Goal: Task Accomplishment & Management: Manage account settings

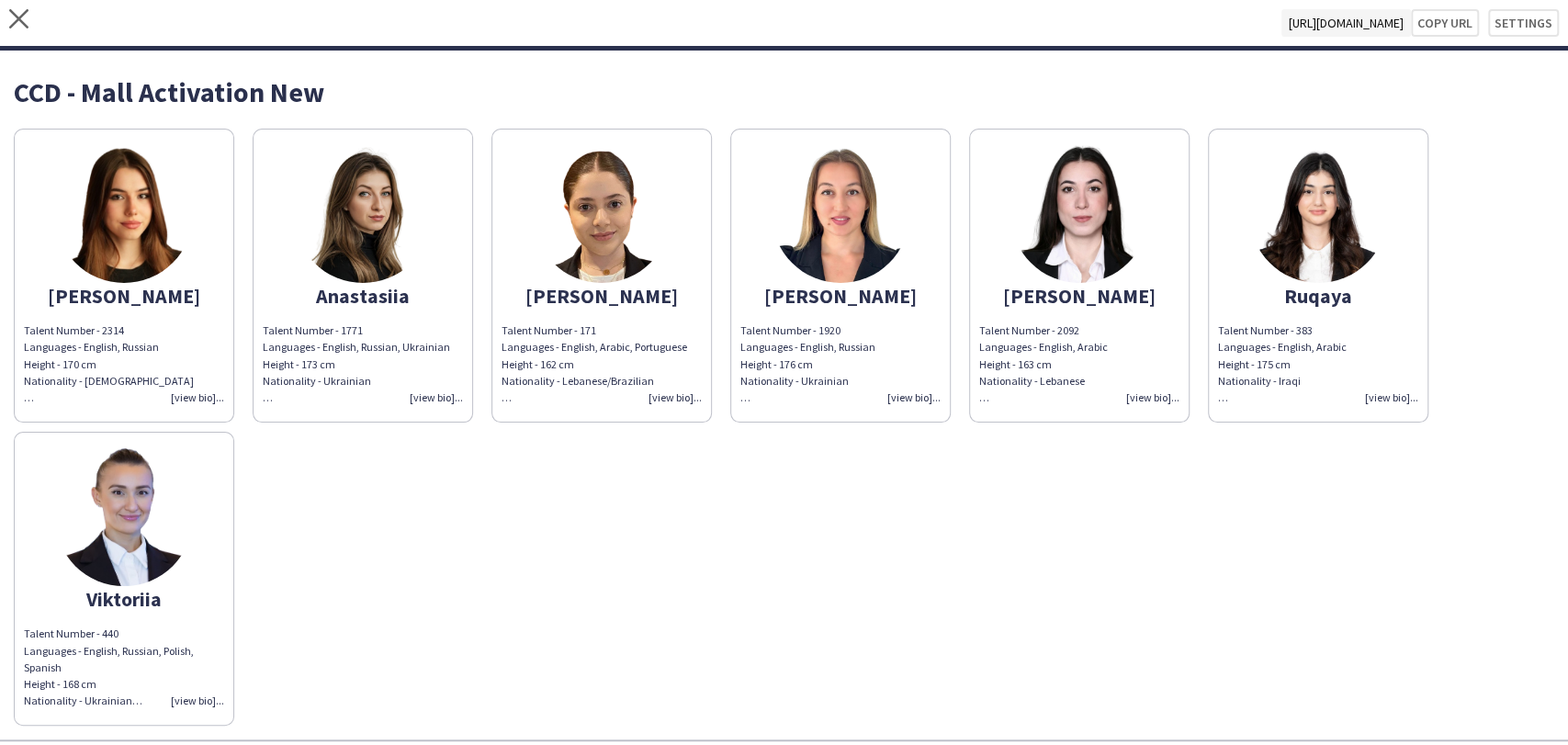
click at [410, 220] on img at bounding box center [362, 214] width 138 height 138
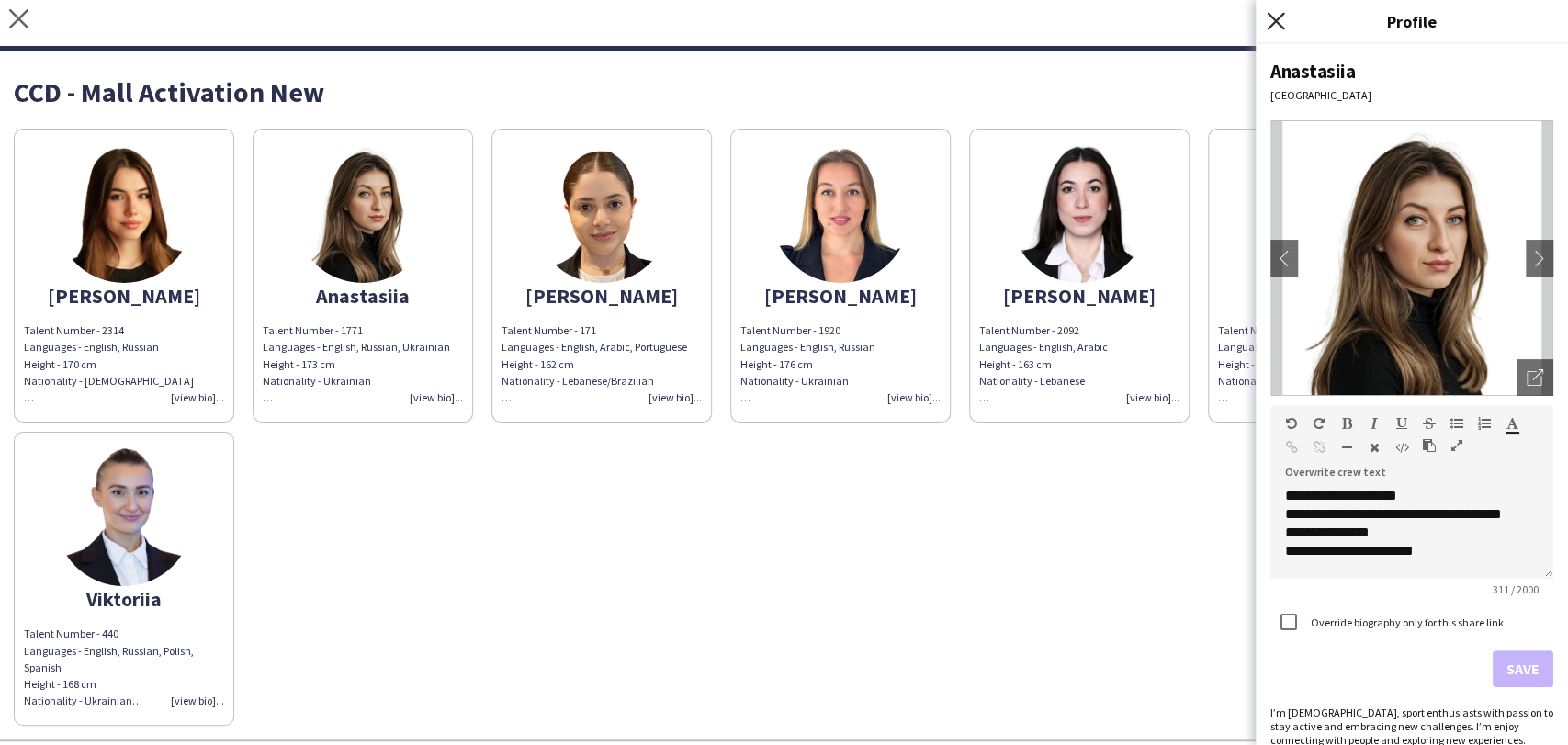
click at [1270, 18] on icon "Close pop-in" at bounding box center [1275, 20] width 18 height 18
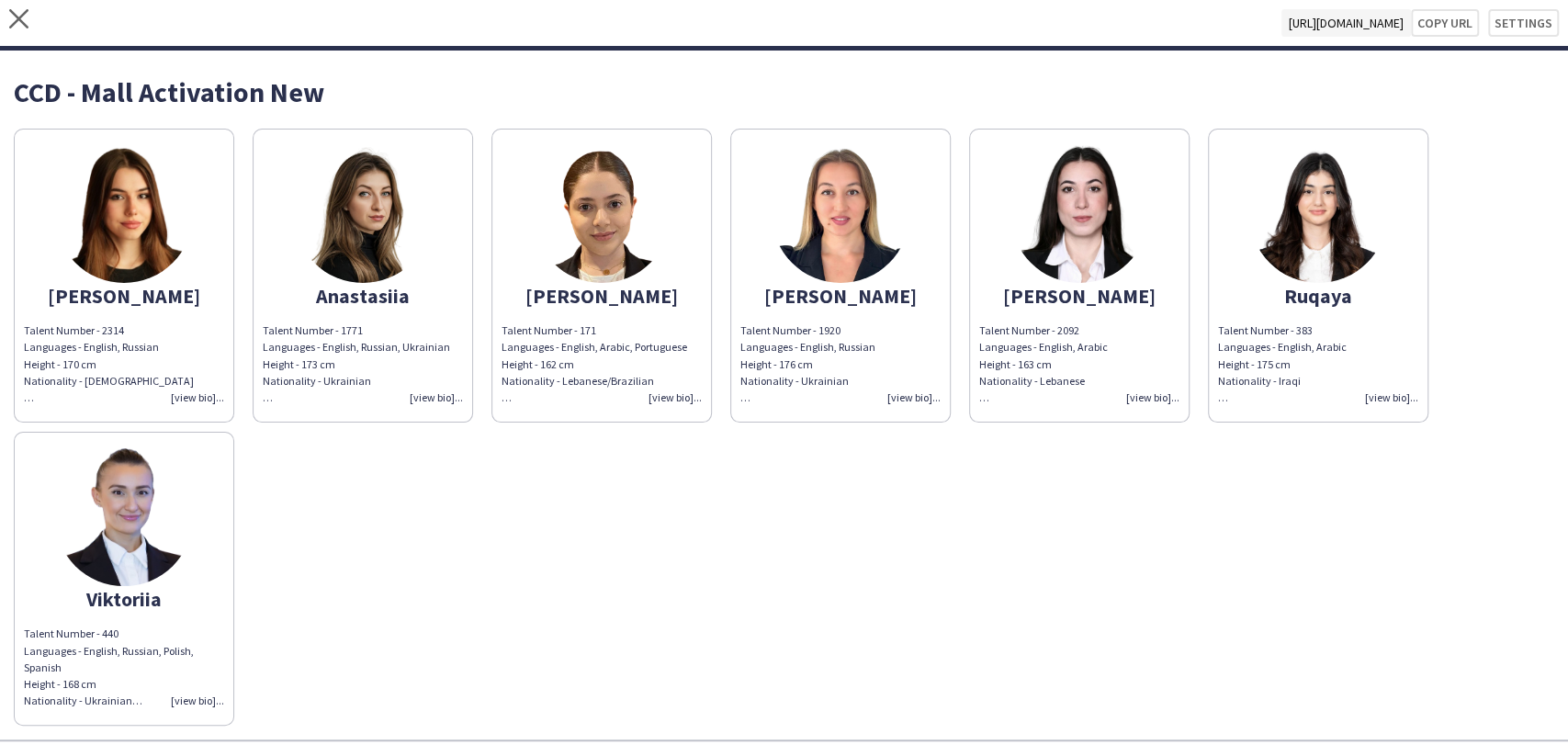
click at [37, 13] on div "close https://admin.liveforce.co/v2/s/36ae2e08-447f-452d-bae8-1393a50e54e0 Copy…" at bounding box center [784, 25] width 1568 height 51
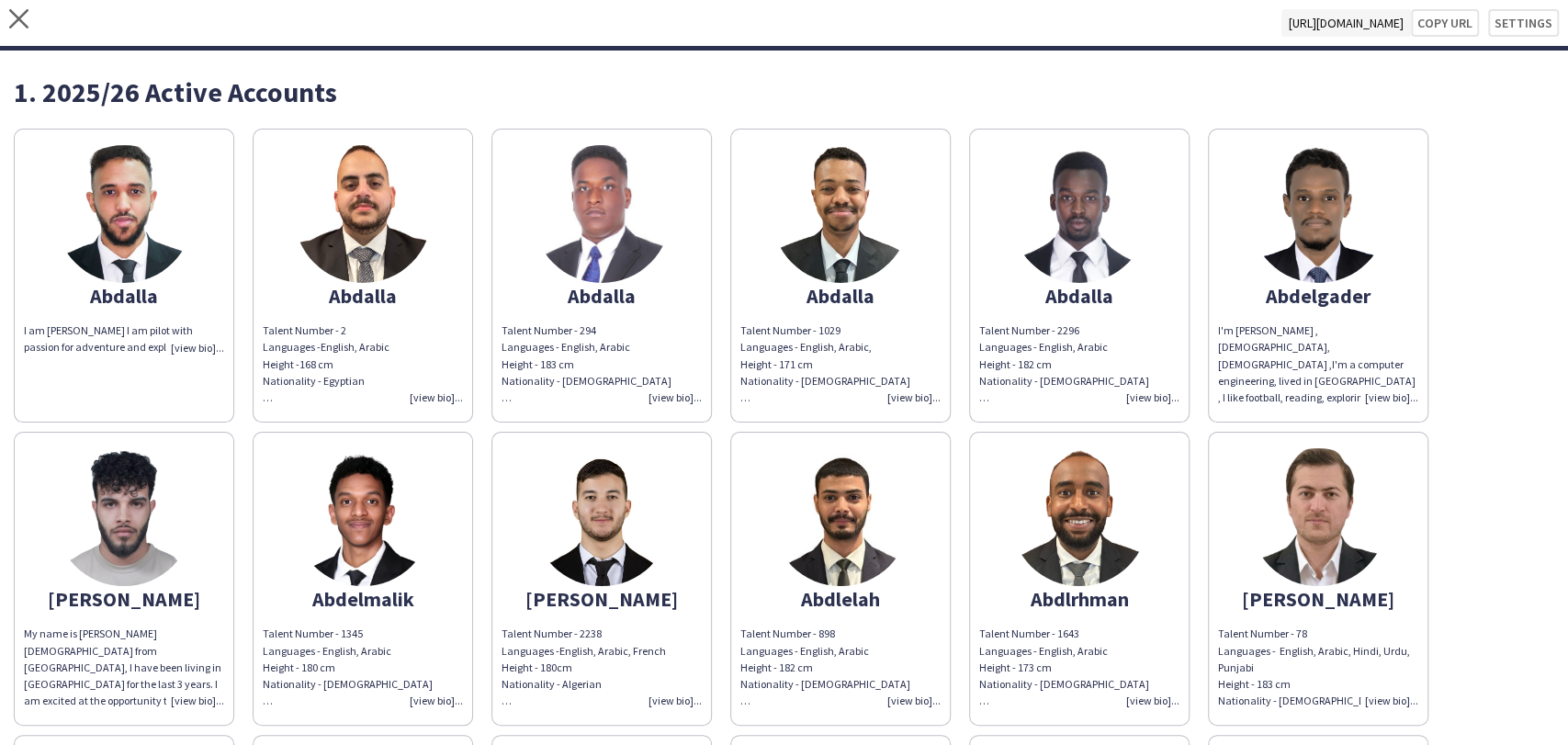
scroll to position [2057, 0]
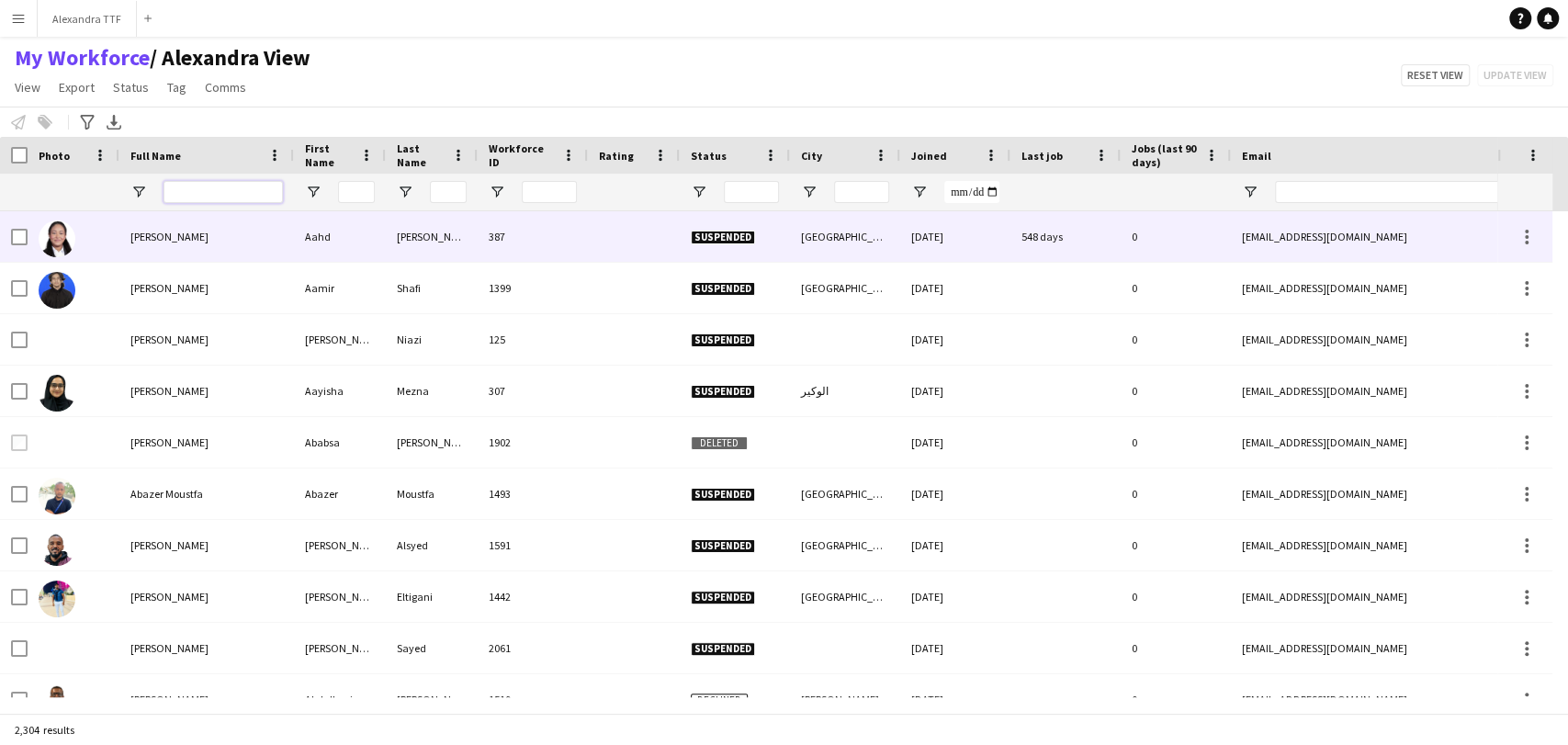
click at [224, 193] on input "Full Name Filter Input" at bounding box center [223, 192] width 119 height 22
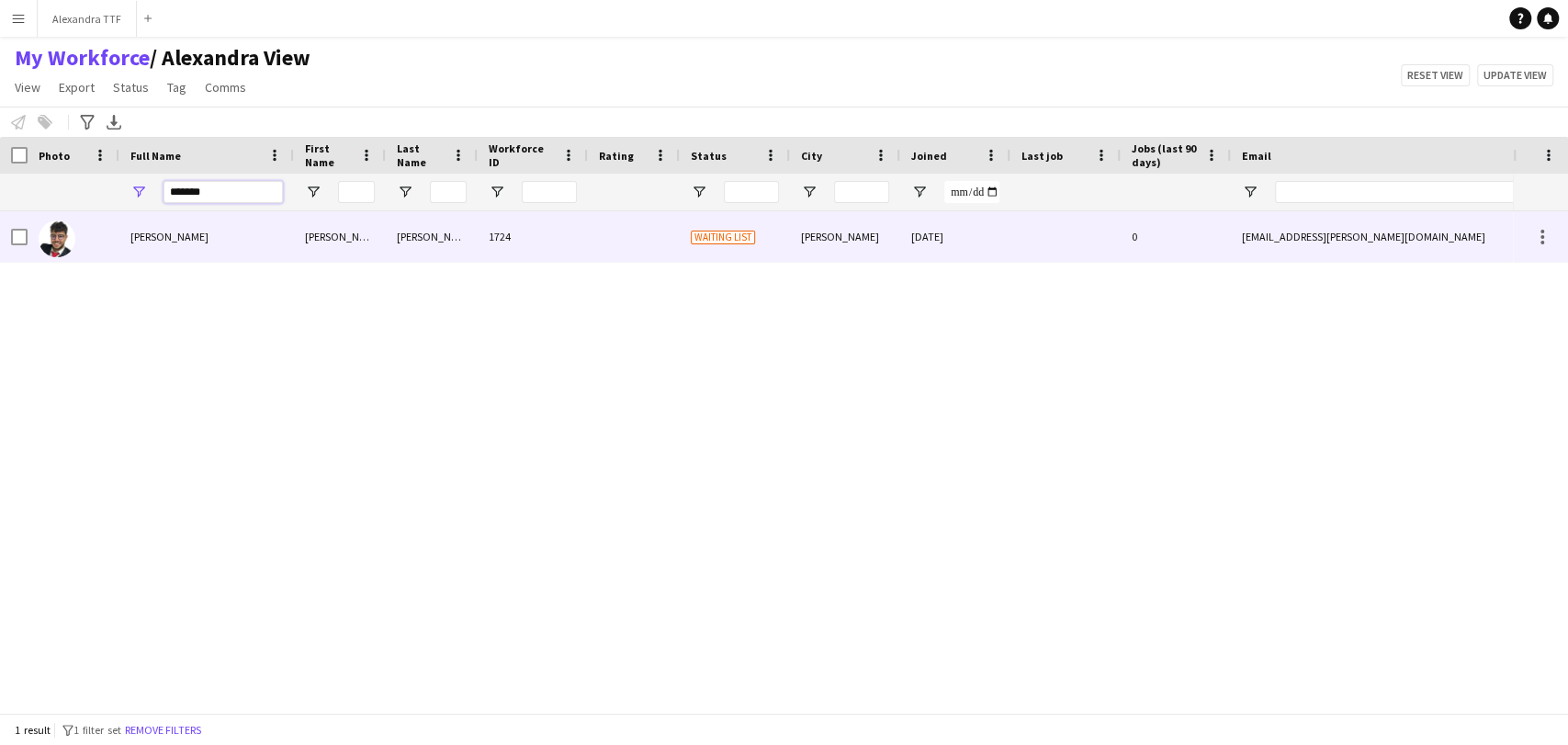
type input "*******"
click at [147, 234] on span "antonio nassif" at bounding box center [169, 236] width 78 height 14
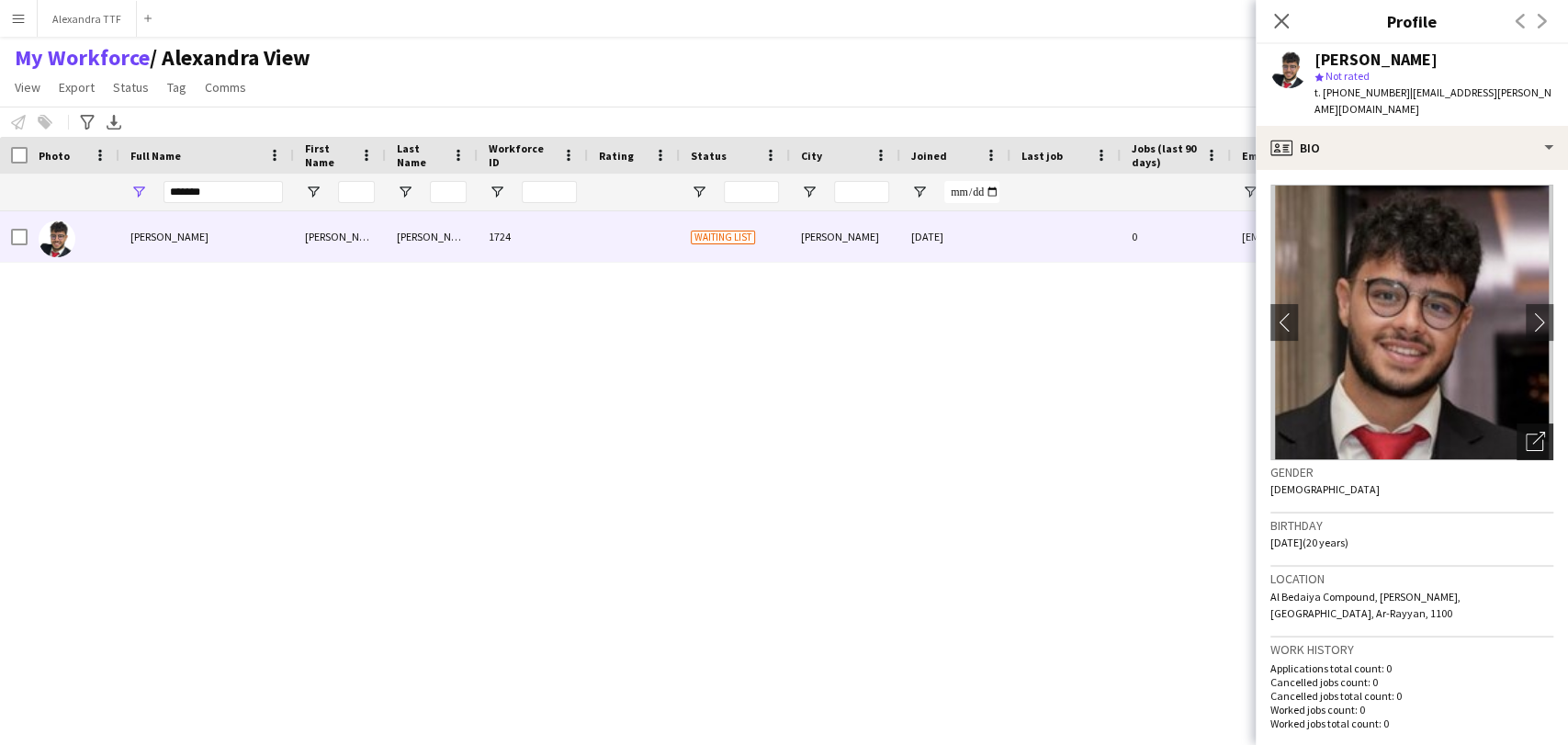
click at [1525, 443] on icon "Open photos pop-in" at bounding box center [1535, 441] width 19 height 19
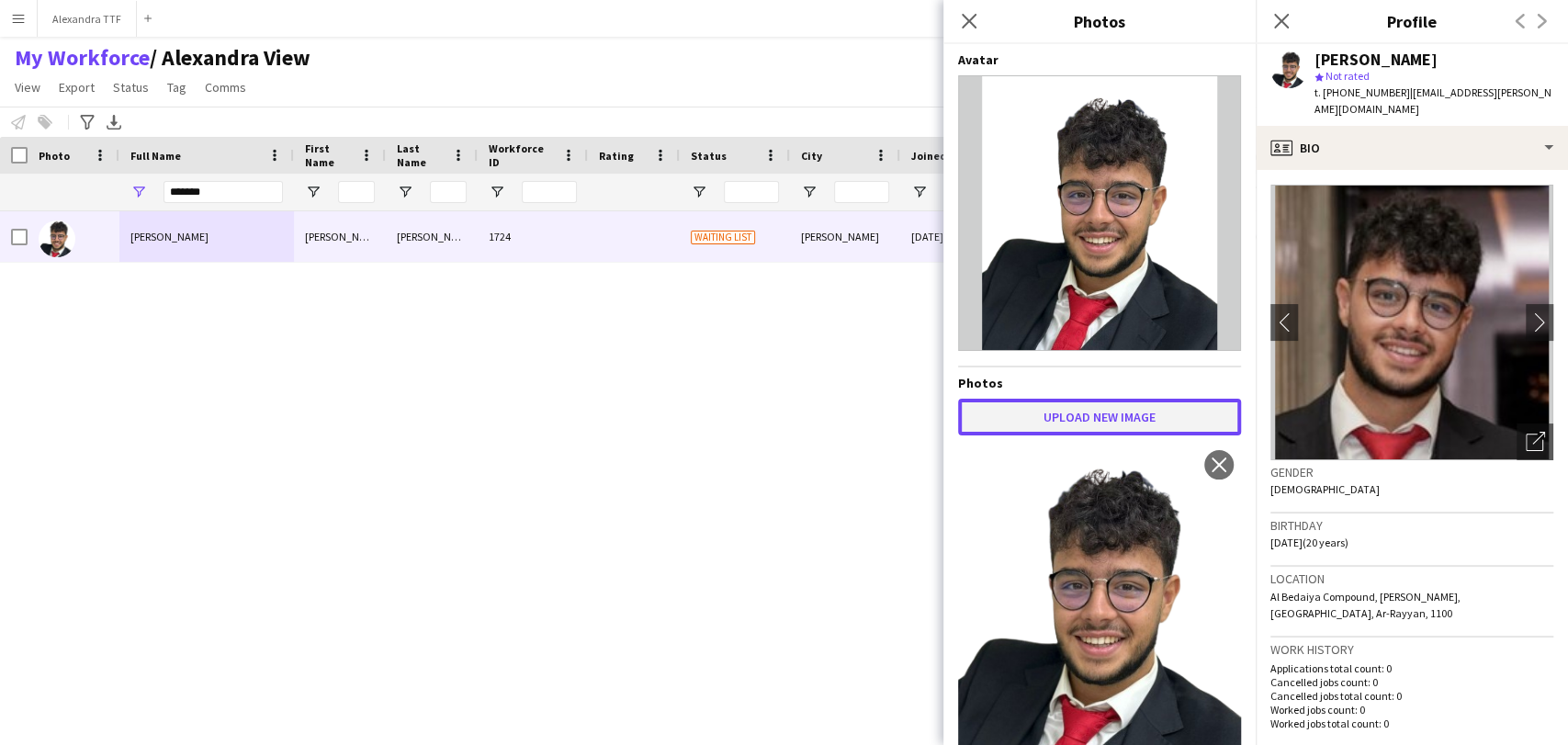
click at [1103, 411] on button "Upload new image" at bounding box center [1099, 417] width 283 height 37
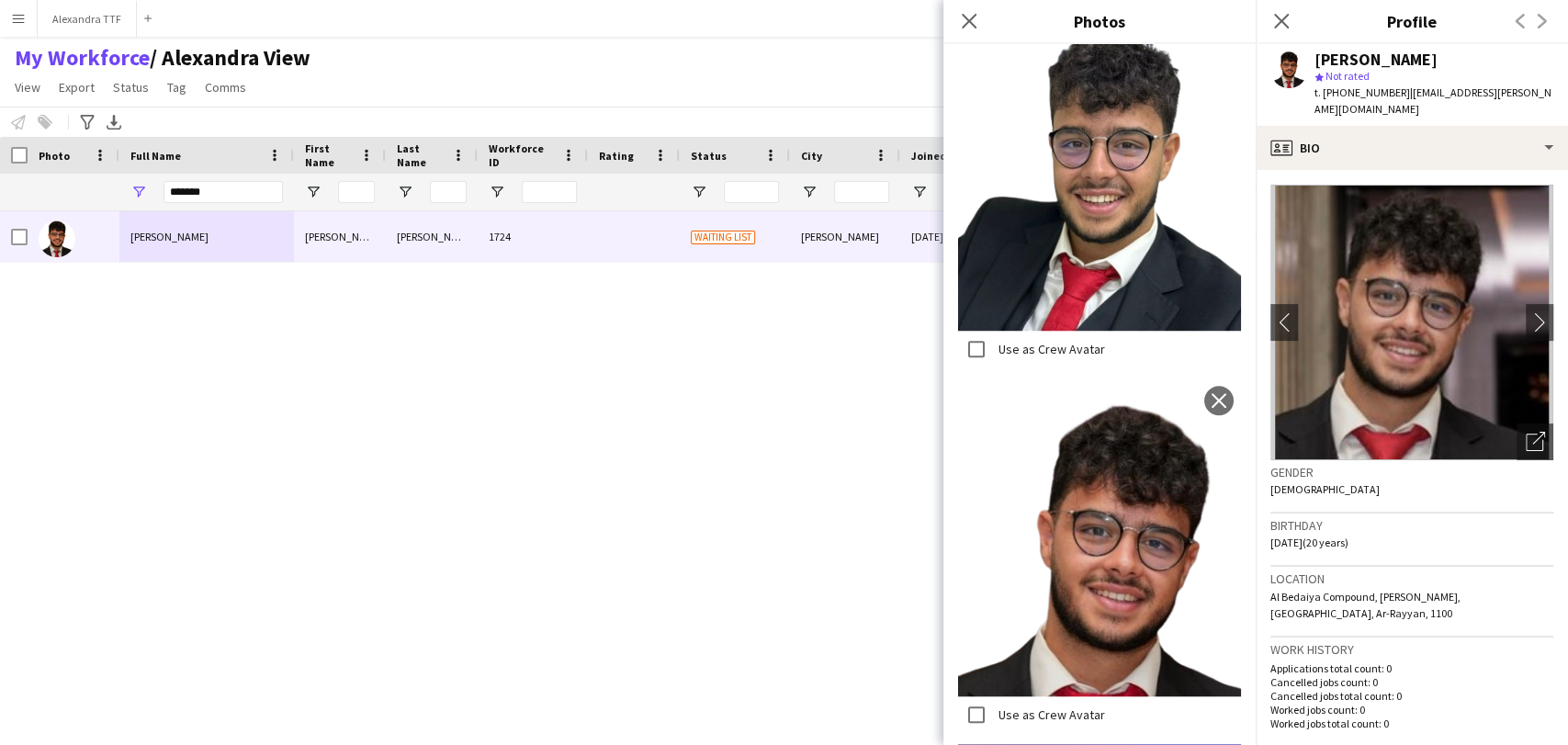
scroll to position [865, 0]
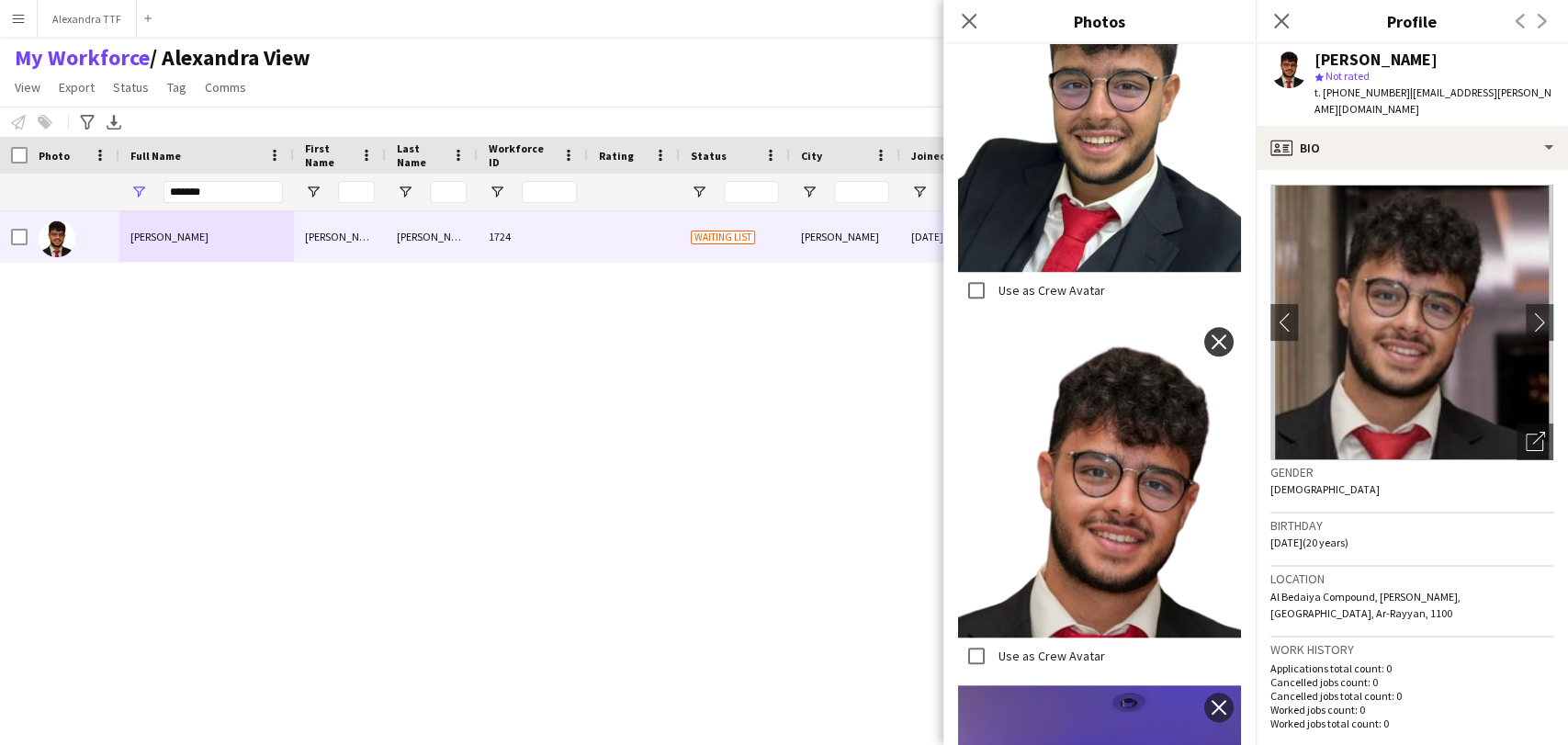
click at [1208, 327] on button "close" at bounding box center [1219, 342] width 30 height 30
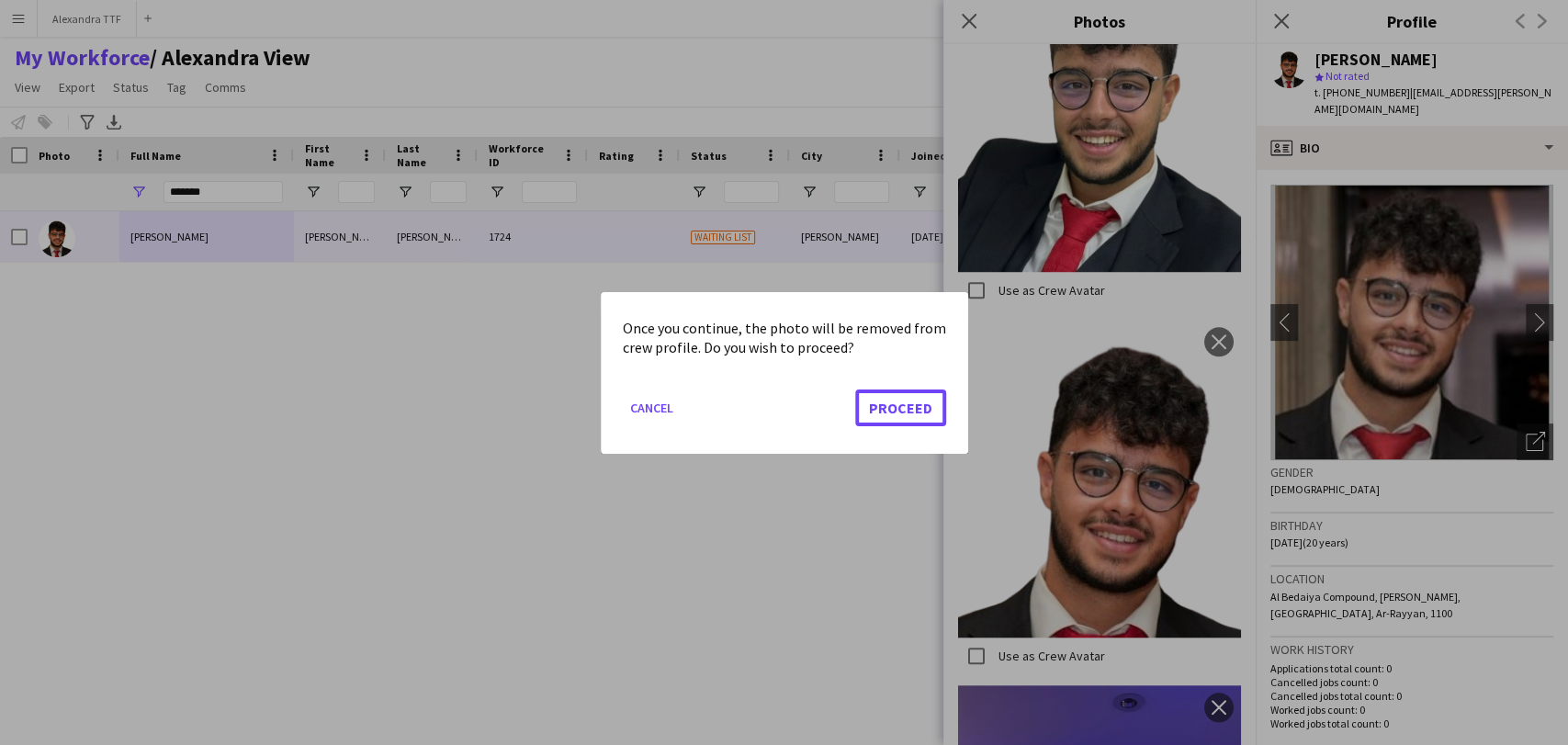
drag, startPoint x: 903, startPoint y: 402, endPoint x: 969, endPoint y: 376, distance: 70.9
click at [903, 402] on button "Proceed" at bounding box center [900, 407] width 91 height 37
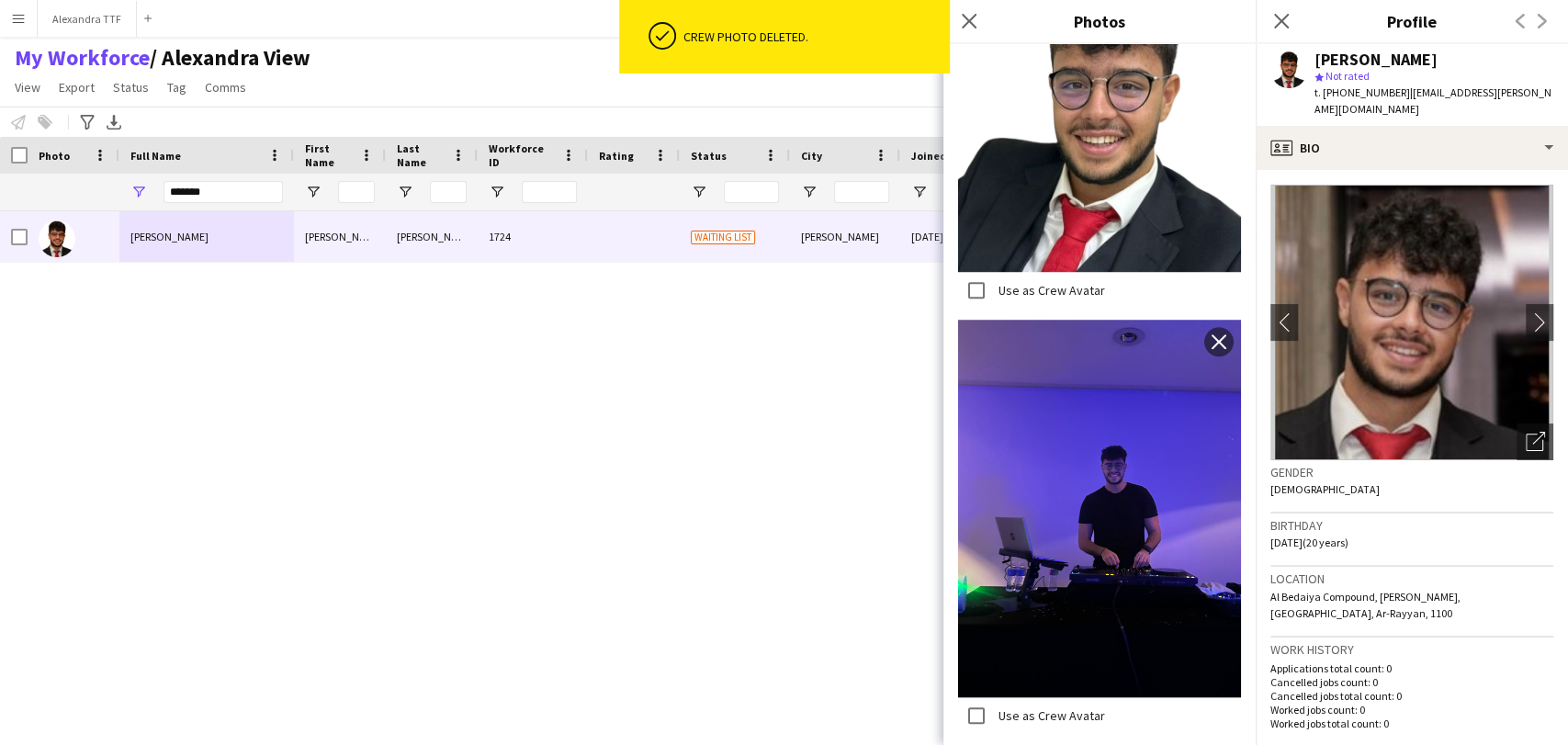
scroll to position [661, 0]
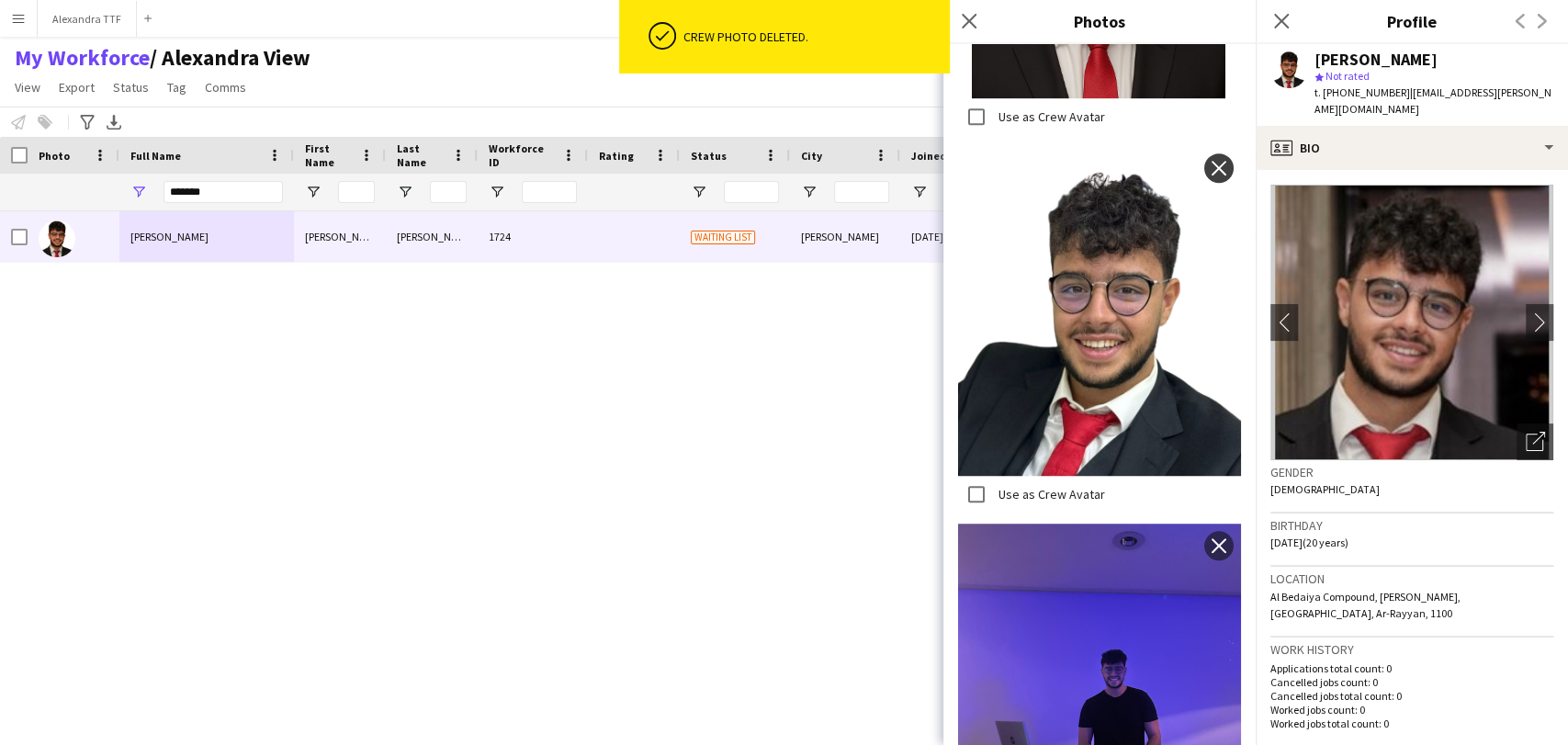
click at [1209, 161] on app-icon "close" at bounding box center [1219, 168] width 18 height 15
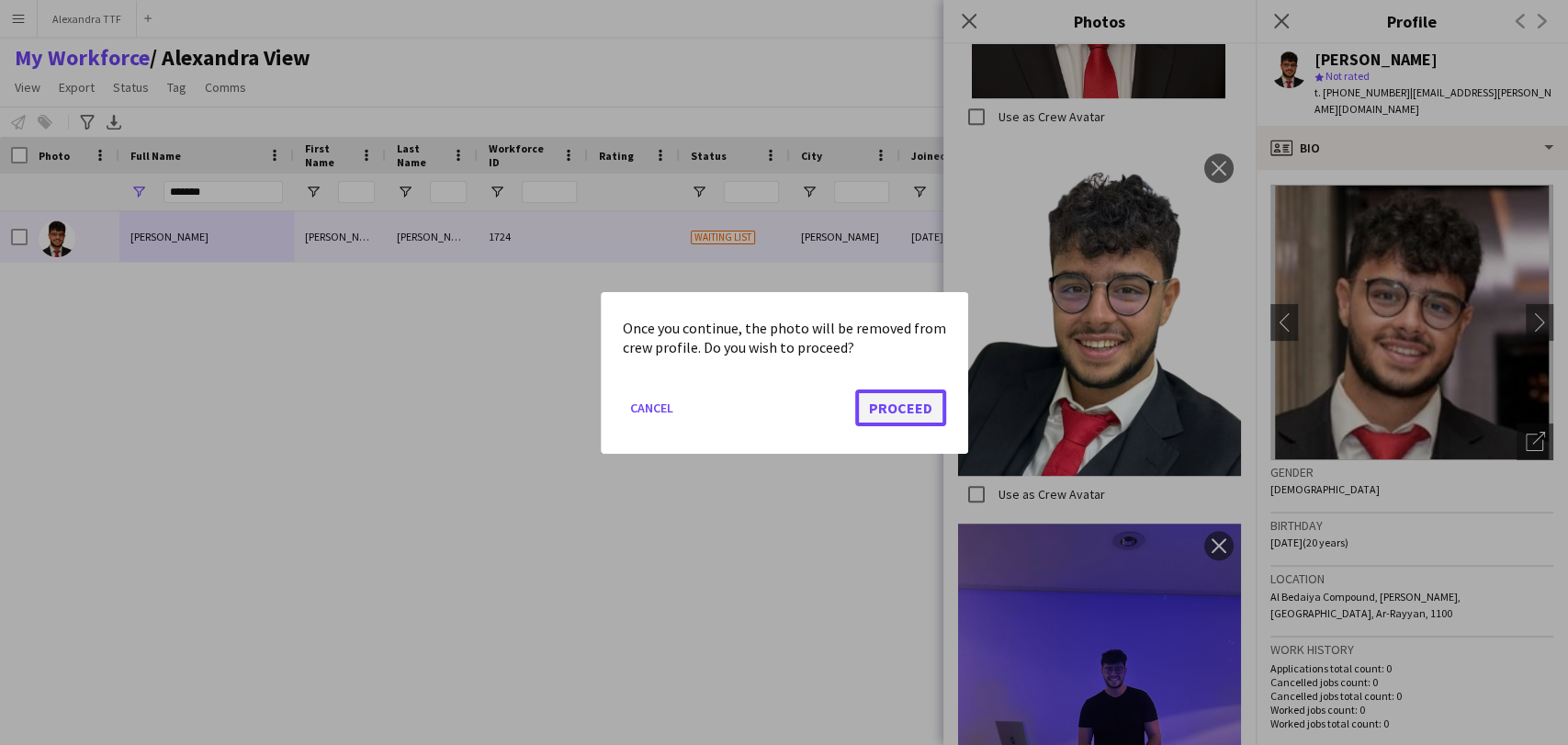
click at [881, 409] on button "Proceed" at bounding box center [900, 407] width 91 height 37
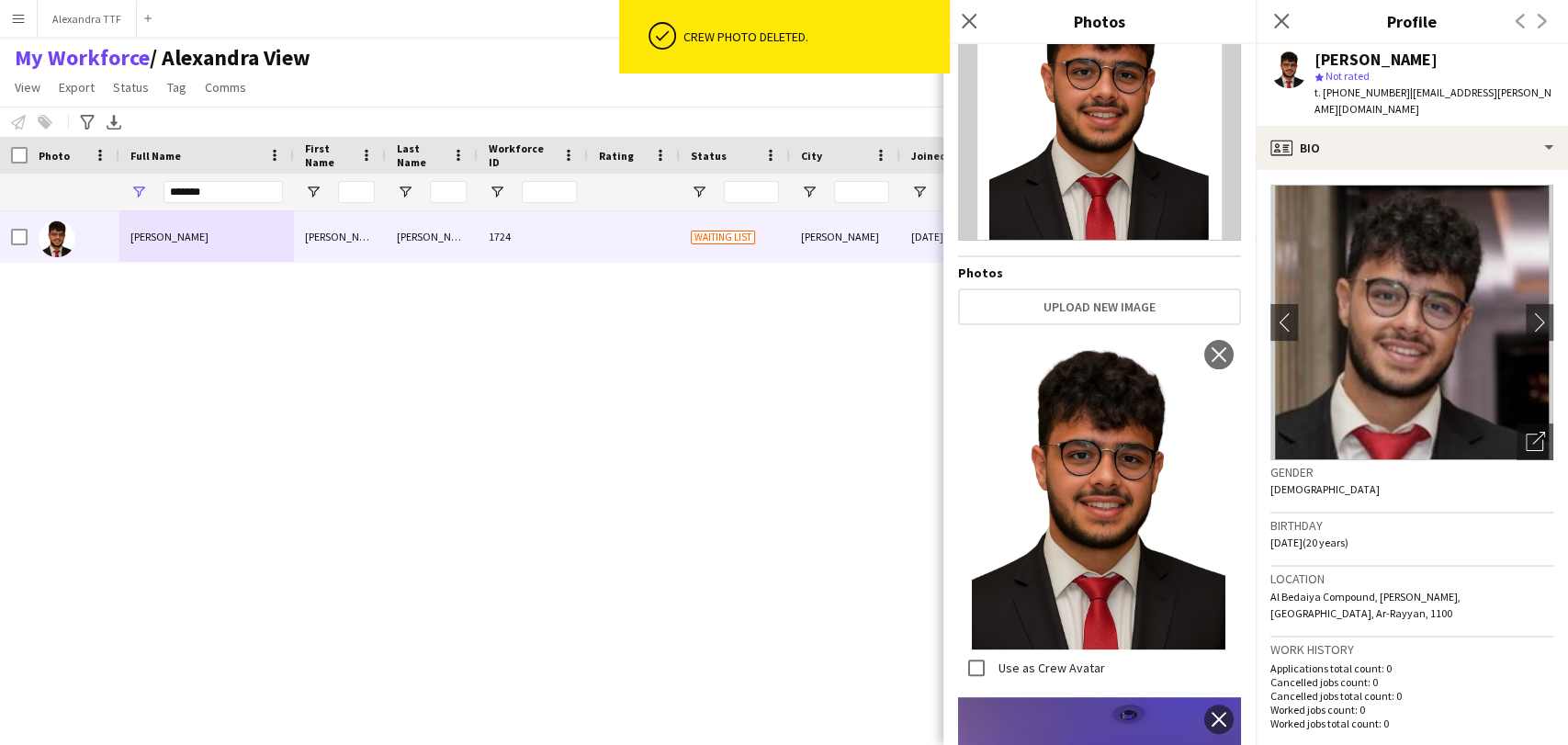
scroll to position [0, 0]
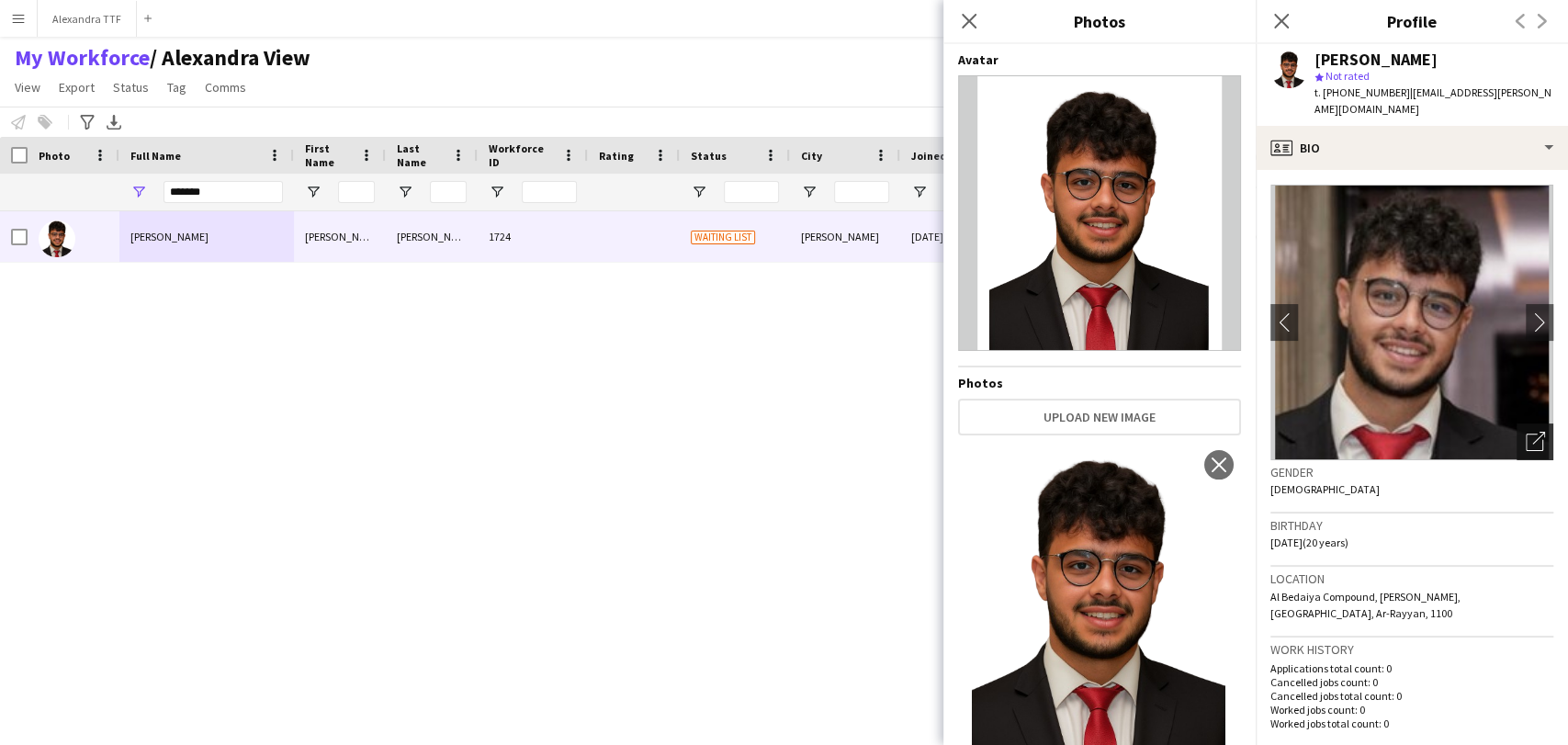
click at [1516, 443] on div "Open photos pop-in" at bounding box center [1535, 442] width 37 height 37
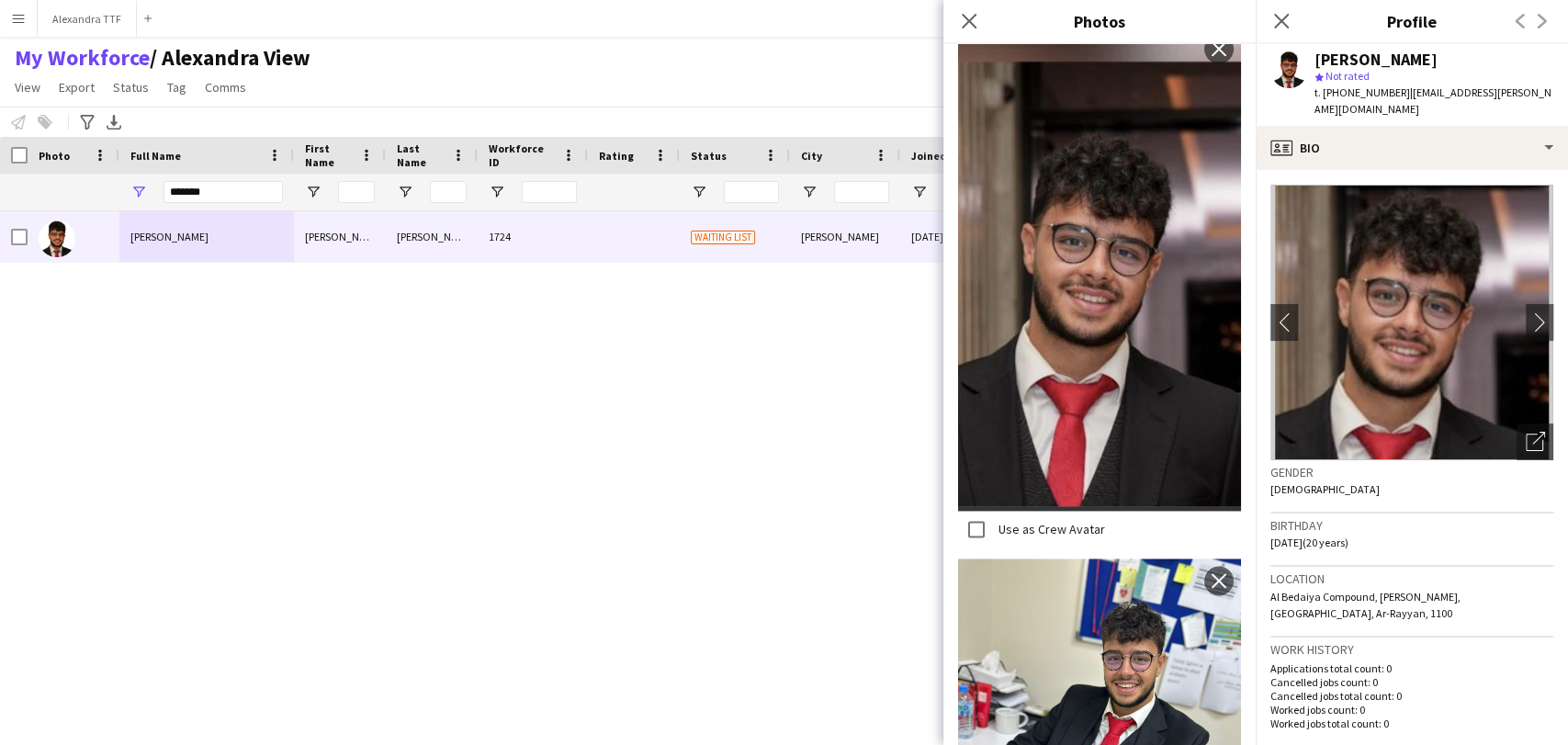
scroll to position [1758, 0]
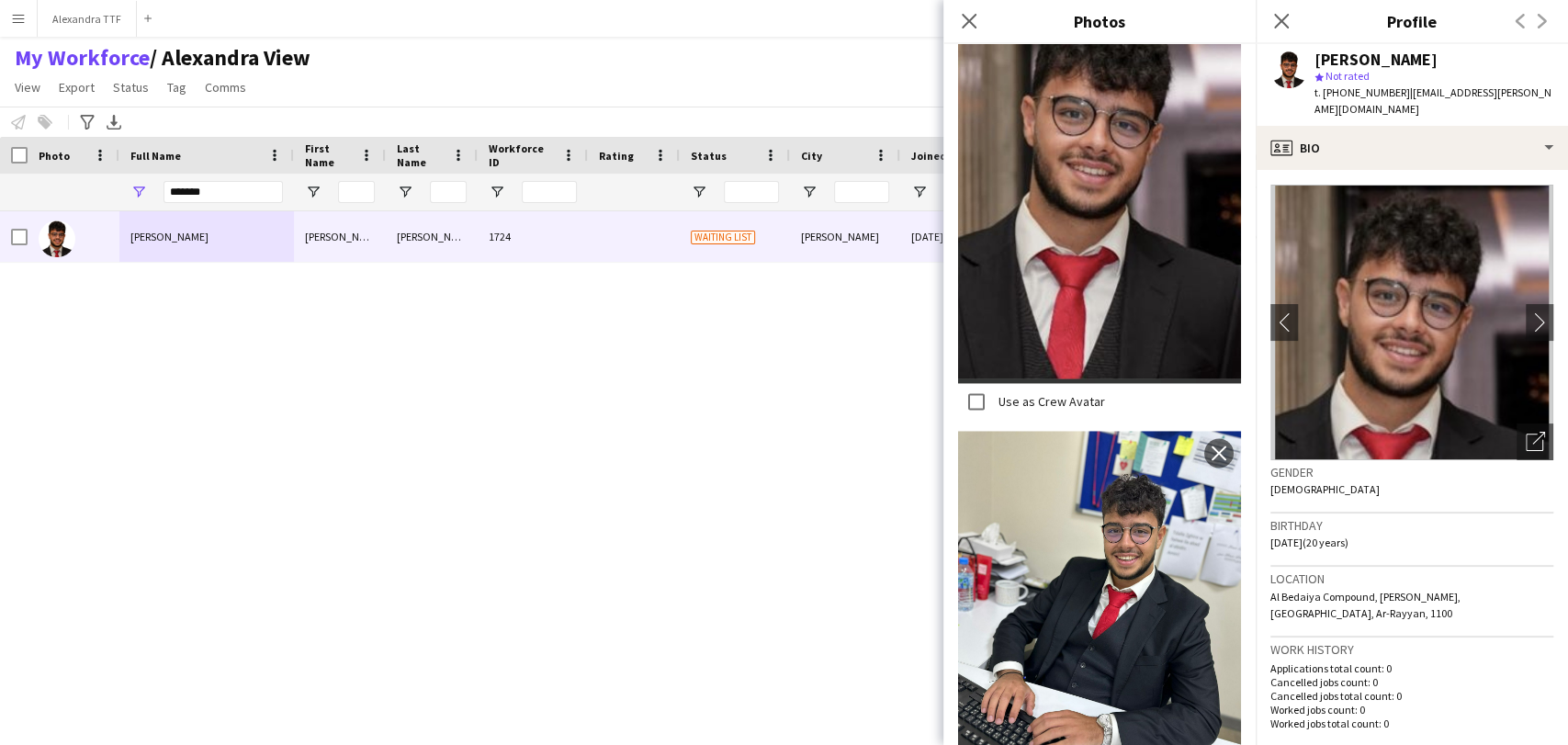
click at [873, 470] on div "antonio nassif antonio nassif 1724 Waiting list Ar-Rayyan 15-10-2024 0 antoniom…" at bounding box center [756, 453] width 1513 height 485
click at [819, 456] on div "antonio nassif antonio nassif 1724 Waiting list Ar-Rayyan 15-10-2024 0 antoniom…" at bounding box center [756, 453] width 1513 height 485
click at [1275, 19] on icon "Close pop-in" at bounding box center [1280, 20] width 18 height 18
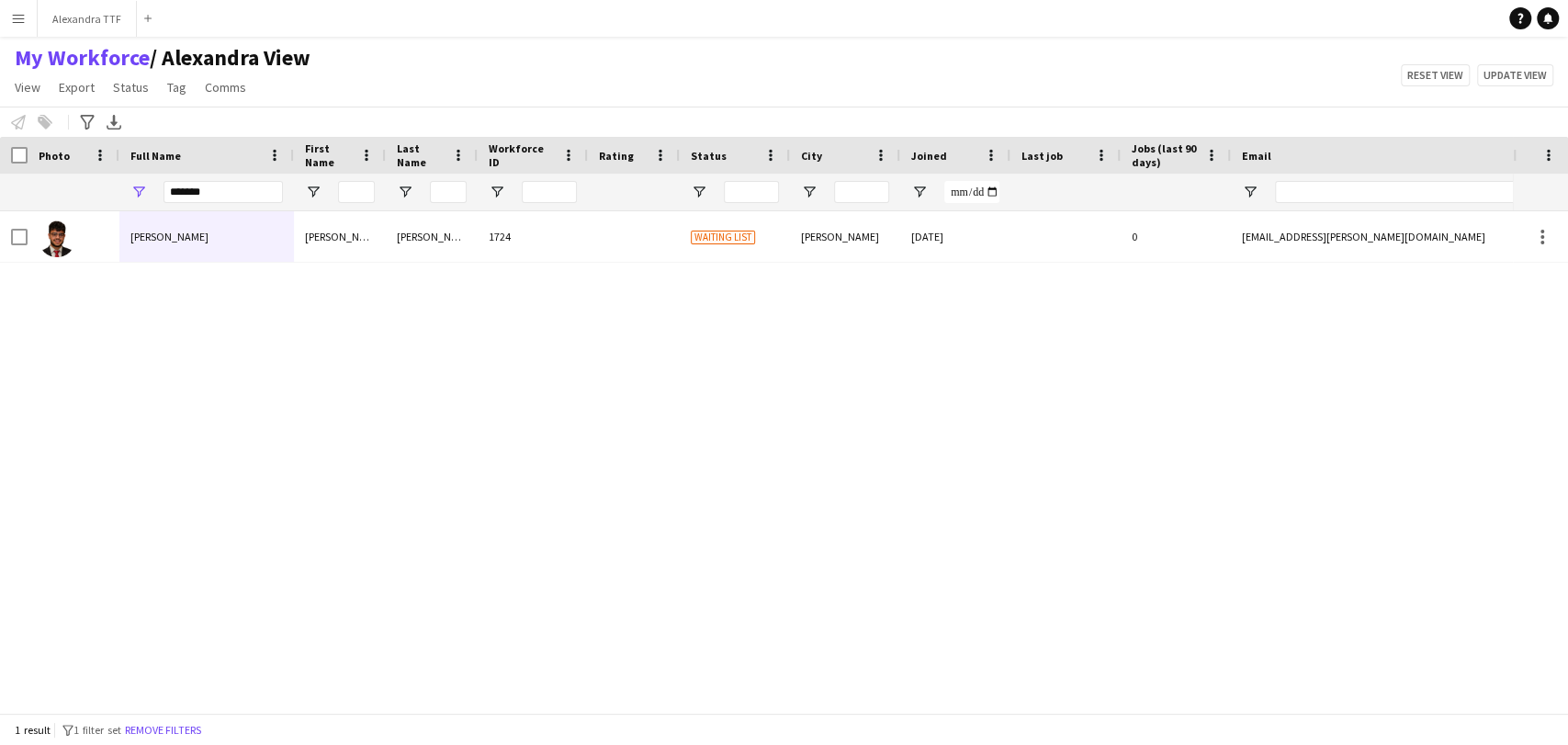
click at [67, 256] on div at bounding box center [57, 238] width 37 height 52
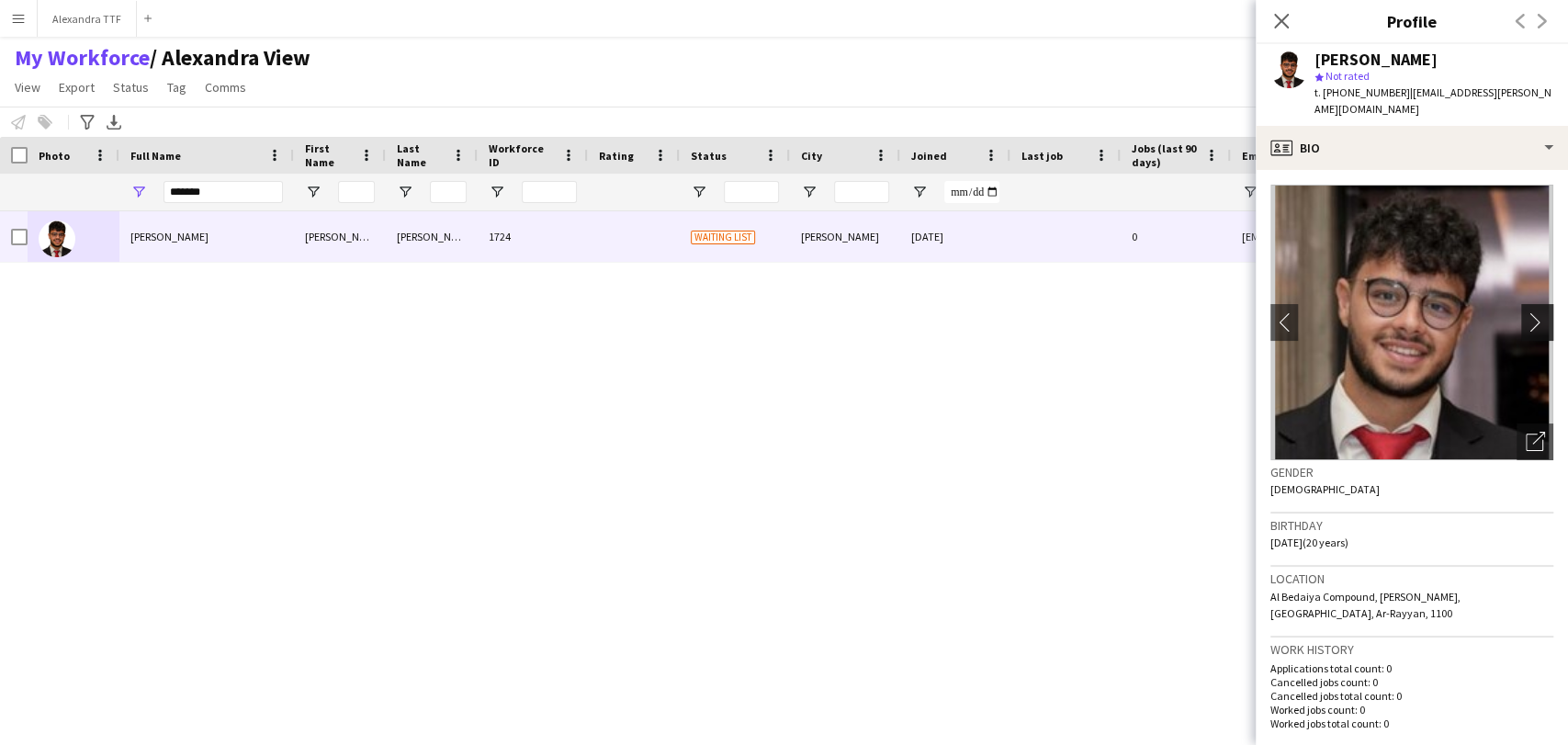
click at [1525, 320] on app-icon "chevron-right" at bounding box center [1539, 322] width 29 height 19
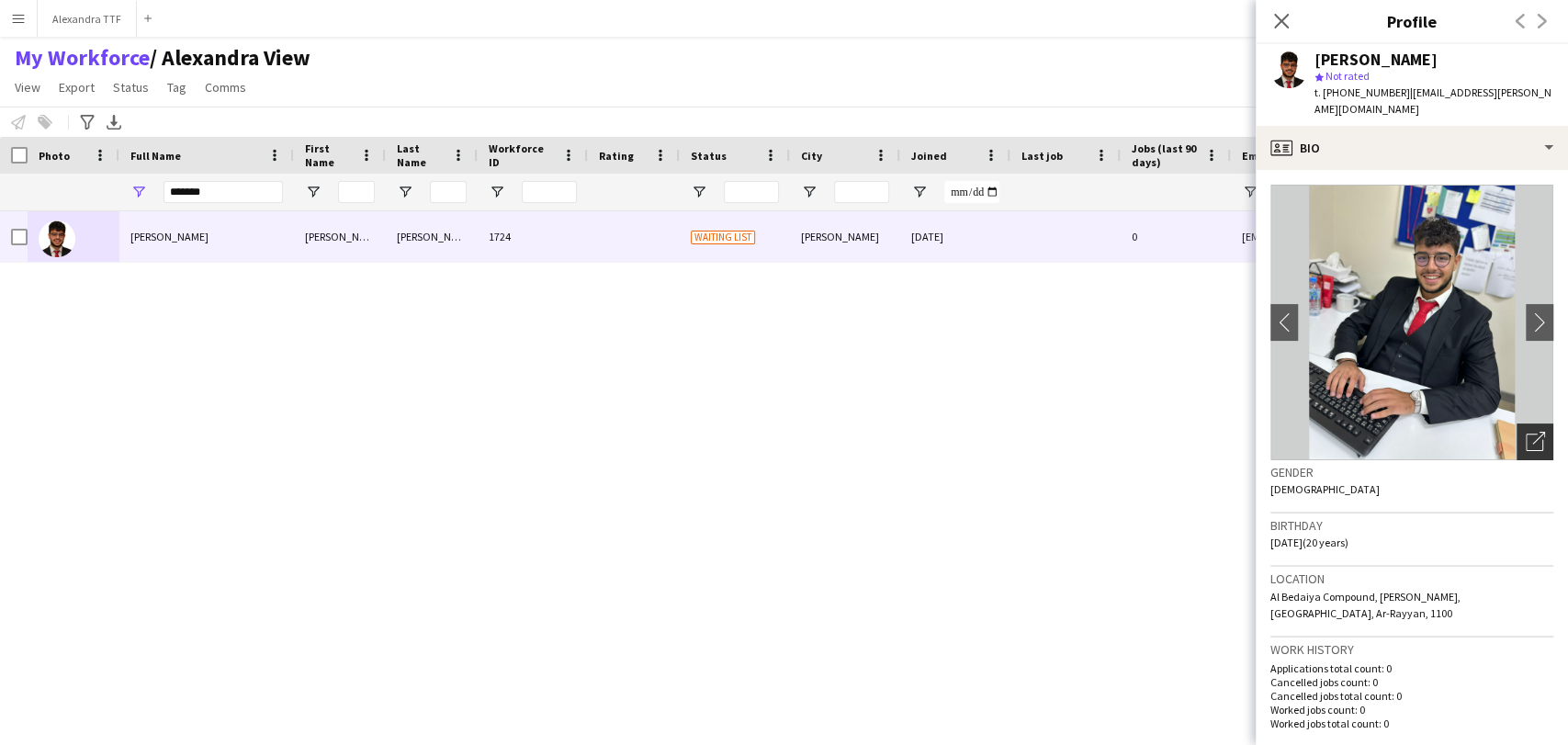
click at [1525, 435] on icon "Open photos pop-in" at bounding box center [1535, 441] width 19 height 19
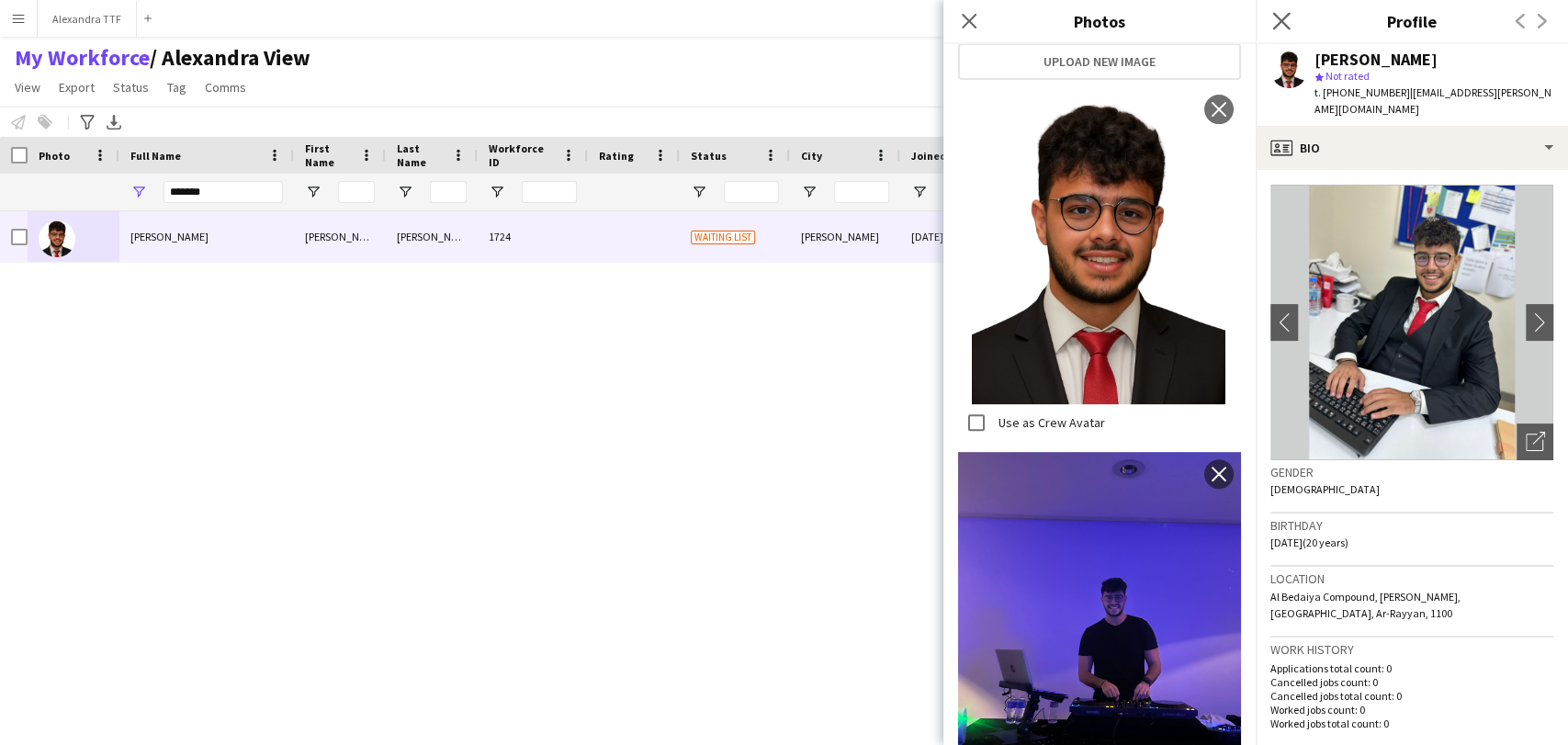
scroll to position [102, 0]
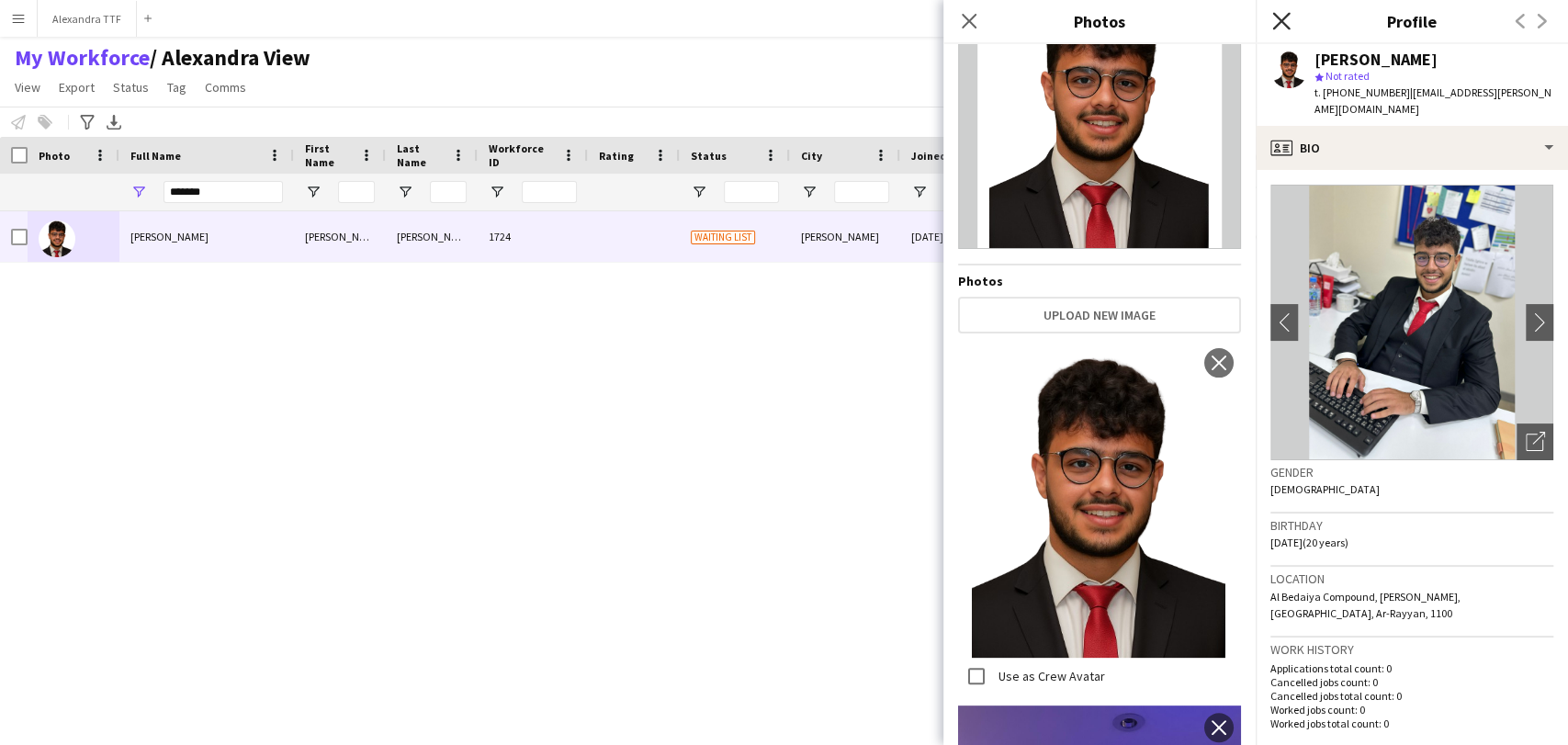
click at [1279, 24] on icon at bounding box center [1280, 20] width 18 height 18
